Goal: Information Seeking & Learning: Learn about a topic

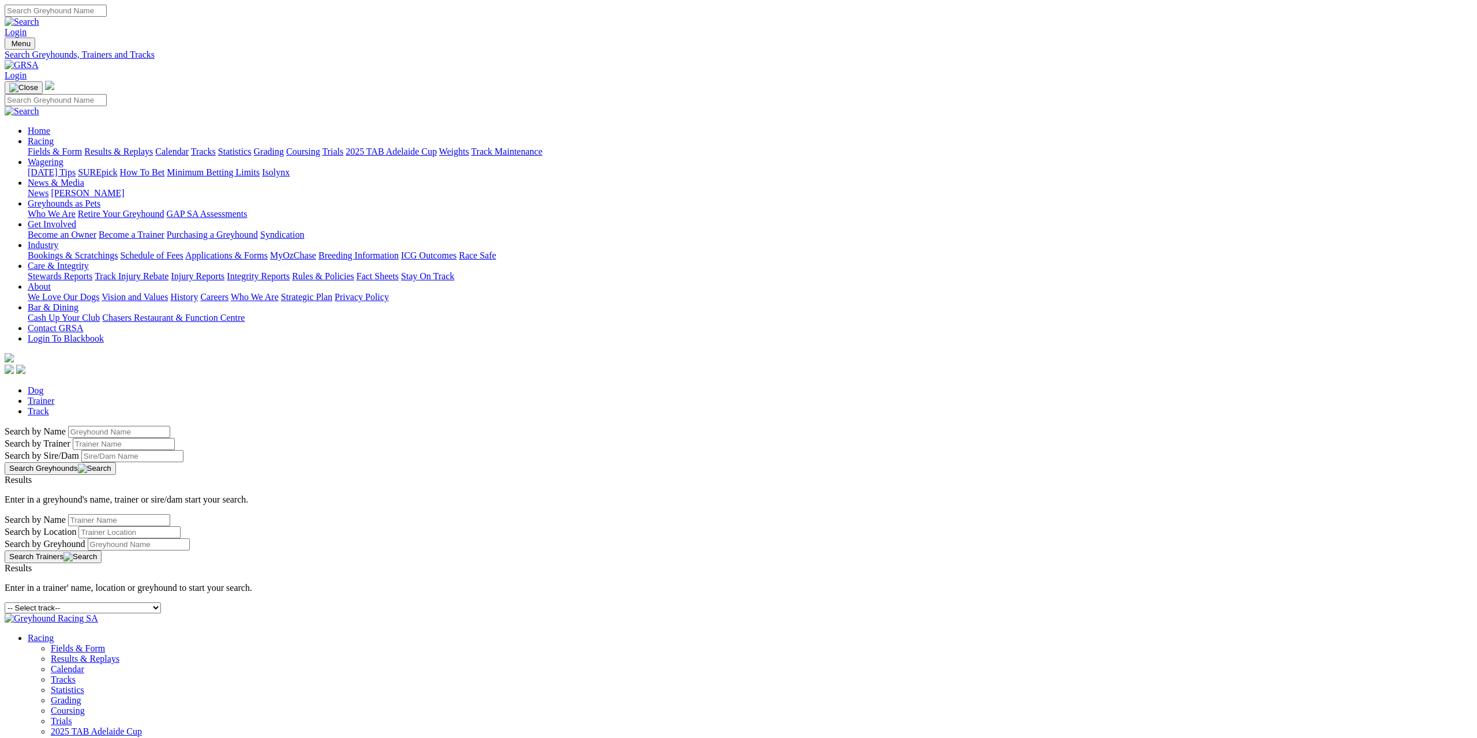
click at [161, 602] on select "-- Select track-- Albion Park Angle Park Ballarat Bathurst Bendigo Broken Hill …" at bounding box center [83, 607] width 156 height 11
select select "richmond"
click at [161, 602] on select "-- Select track-- Albion Park Angle Park Ballarat Bathurst Bendigo Broken Hill …" at bounding box center [83, 607] width 156 height 11
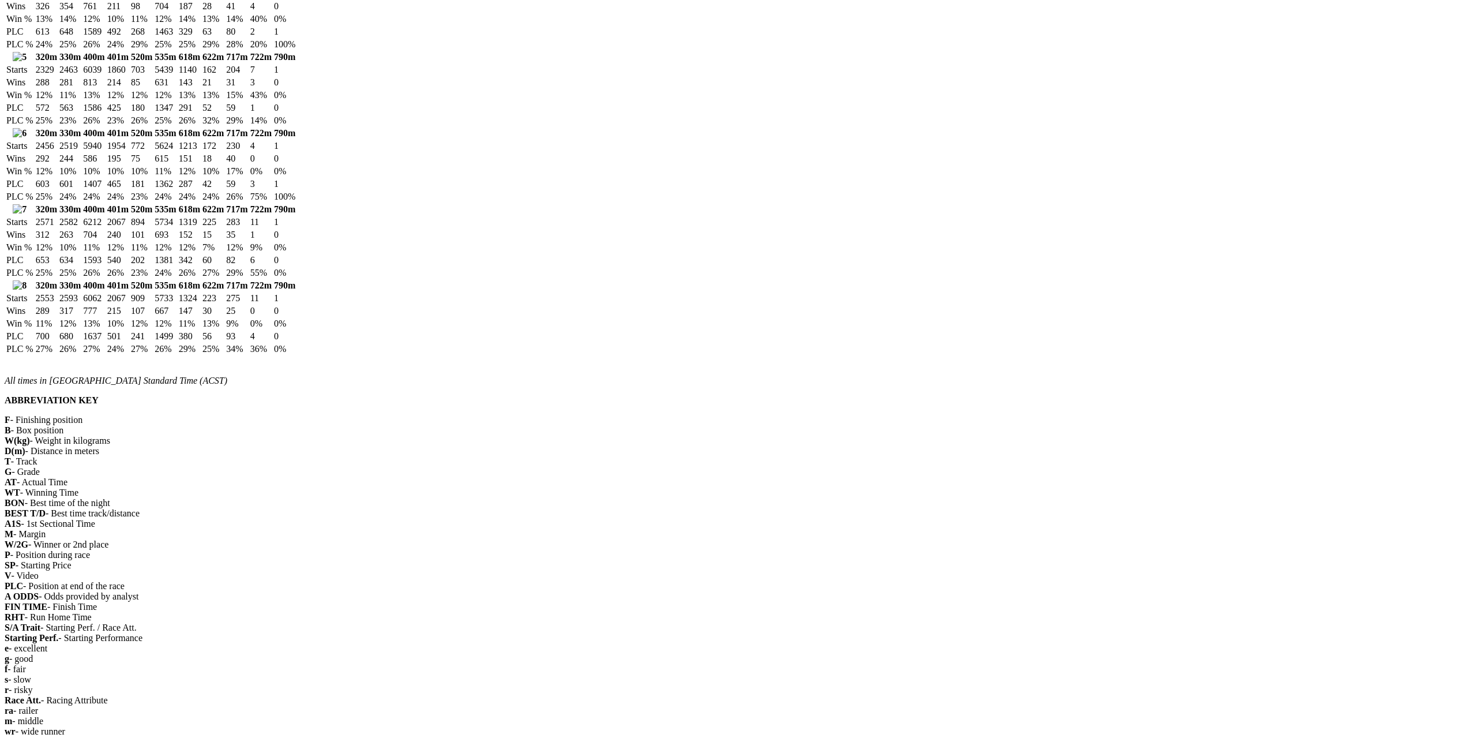
scroll to position [2308, 0]
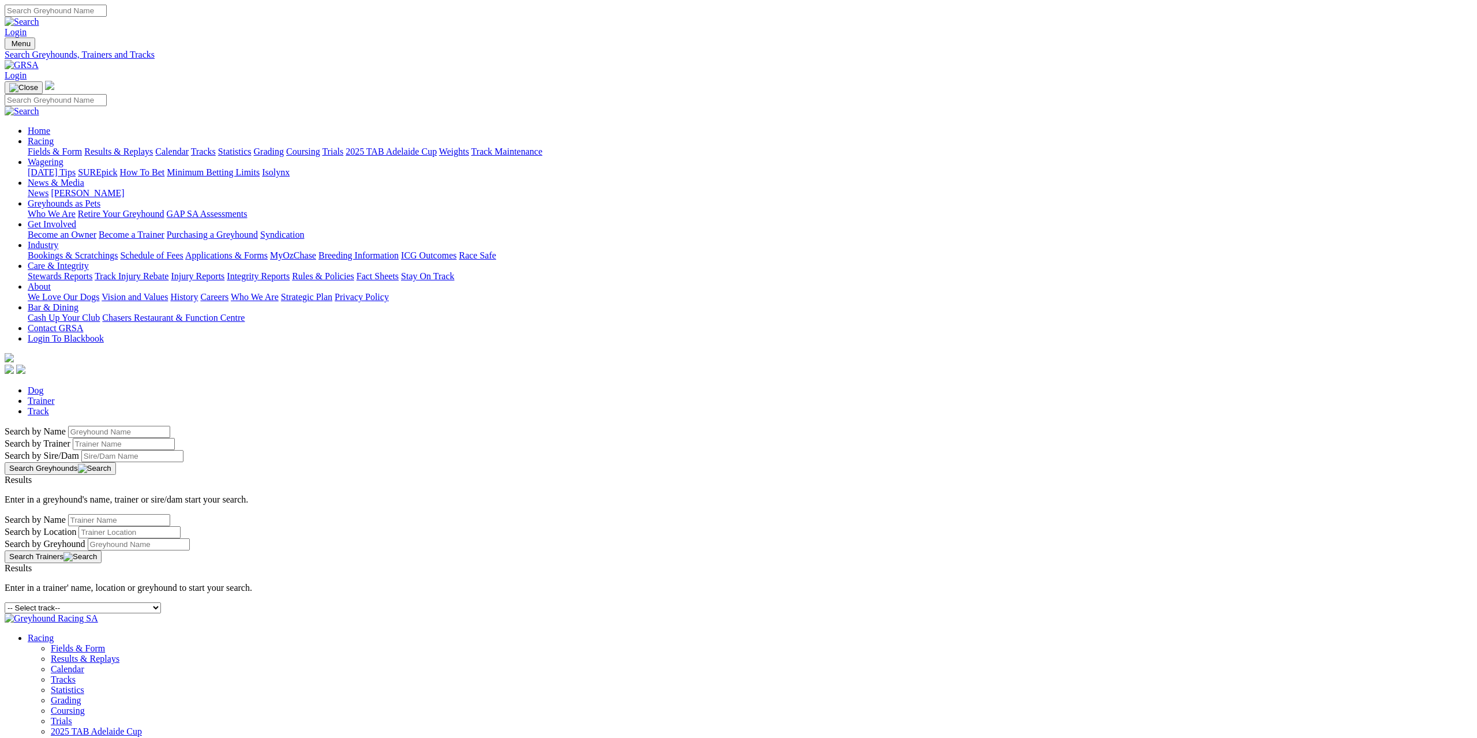
click at [161, 602] on select "-- Select track-- Albion Park Angle Park Ballarat Bathurst Bendigo Broken Hill …" at bounding box center [83, 607] width 156 height 11
click at [459, 602] on div "-- Select track-- [GEOGRAPHIC_DATA] [GEOGRAPHIC_DATA] [GEOGRAPHIC_DATA] [GEOGRA…" at bounding box center [739, 607] width 1468 height 11
click at [161, 602] on select "-- Select track-- [GEOGRAPHIC_DATA] [GEOGRAPHIC_DATA] [GEOGRAPHIC_DATA] [GEOGRA…" at bounding box center [83, 607] width 156 height 11
select select "murray-bridge"
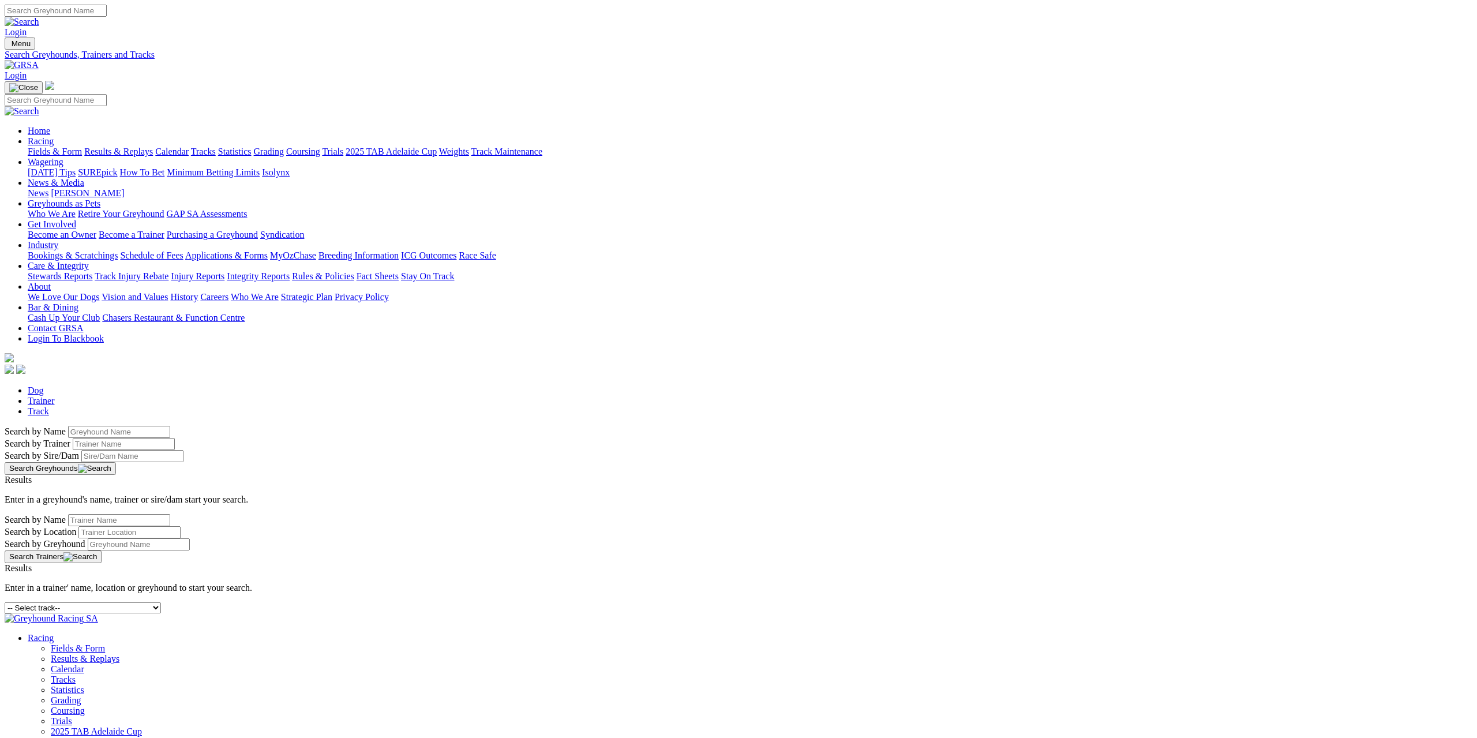
click at [161, 602] on select "-- Select track-- Albion Park Angle Park Ballarat Bathurst Bendigo Broken Hill …" at bounding box center [83, 607] width 156 height 11
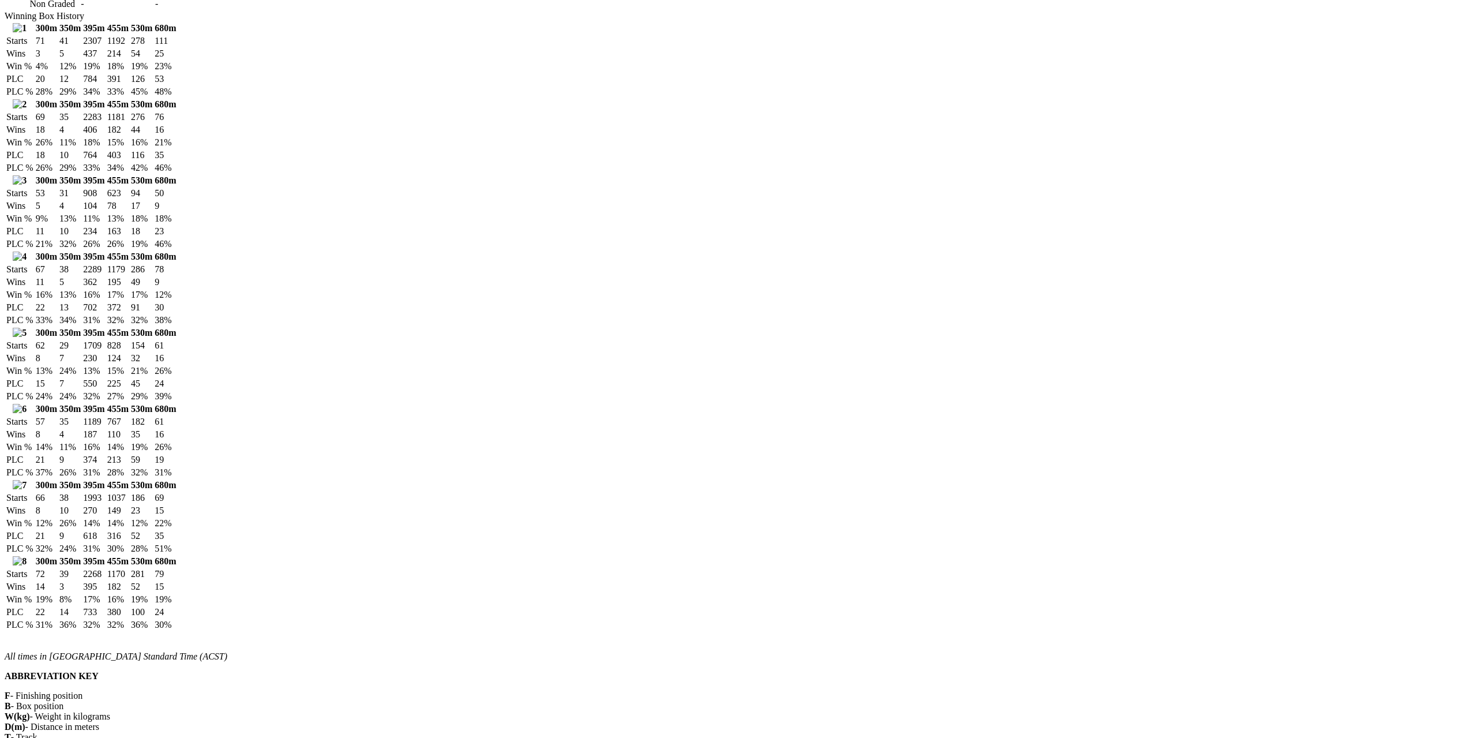
scroll to position [1327, 0]
